Goal: Task Accomplishment & Management: Manage account settings

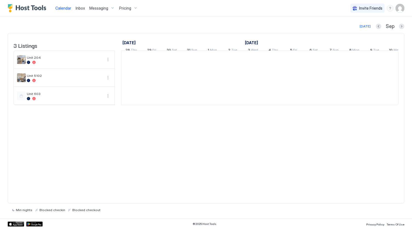
scroll to position [0, 305]
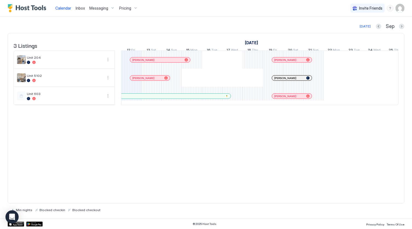
click at [396, 9] on img "User profile" at bounding box center [400, 8] width 9 height 9
click at [367, 31] on div "Settings" at bounding box center [370, 31] width 70 height 10
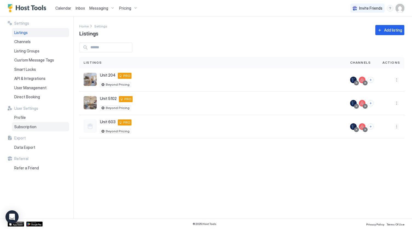
click at [43, 125] on div "Subscription" at bounding box center [40, 126] width 57 height 9
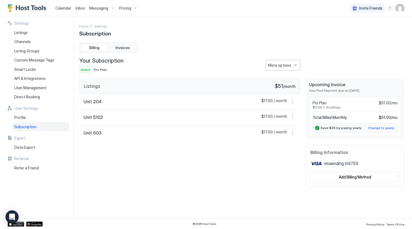
click at [290, 61] on button "More options" at bounding box center [283, 65] width 35 height 11
click at [281, 83] on span "Edit Credit Card" at bounding box center [281, 83] width 25 height 4
